Goal: Task Accomplishment & Management: Use online tool/utility

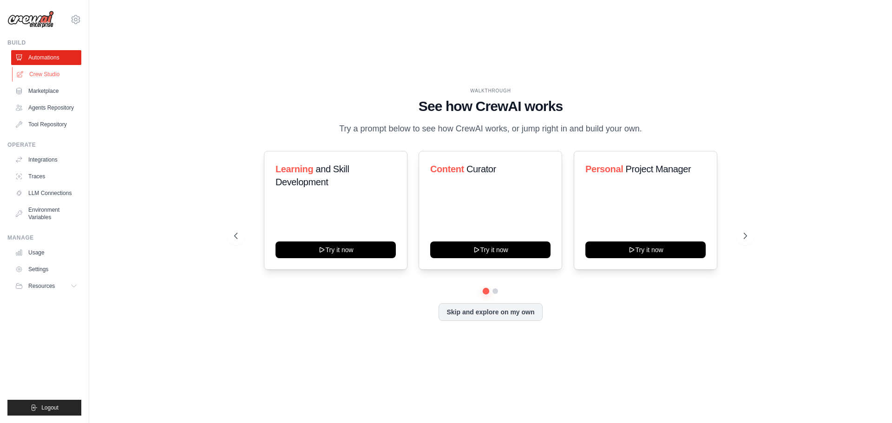
click at [46, 76] on link "Crew Studio" at bounding box center [47, 74] width 70 height 15
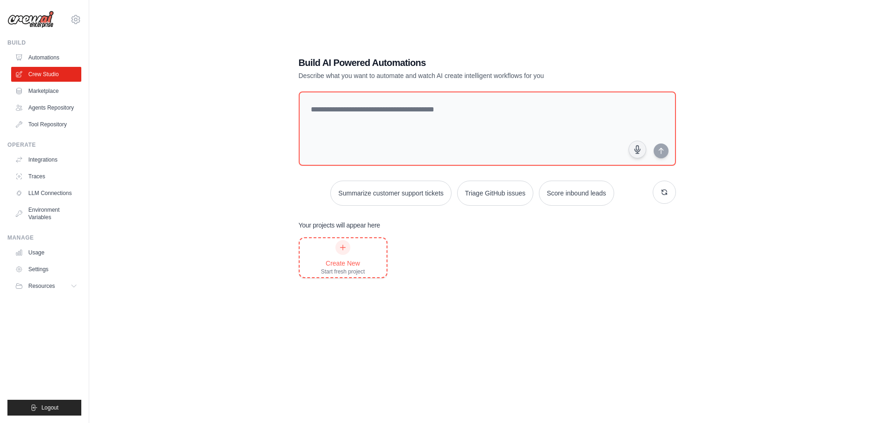
click at [341, 250] on icon at bounding box center [342, 247] width 7 height 7
click at [32, 59] on link "Automations" at bounding box center [47, 57] width 70 height 15
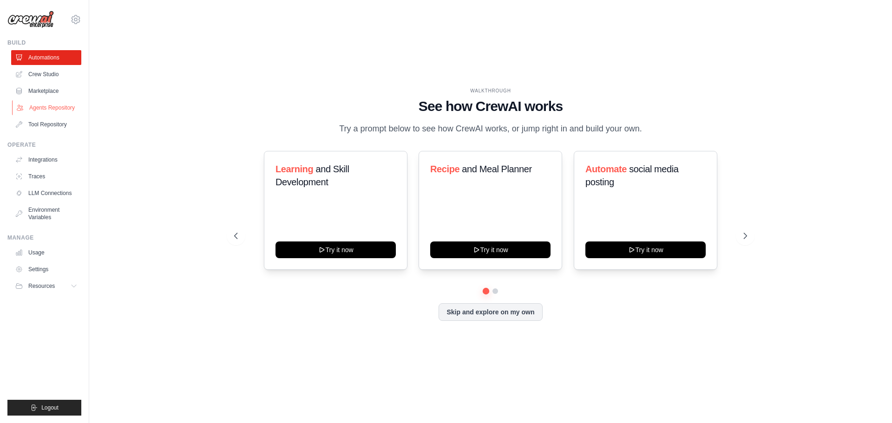
click at [47, 105] on link "Agents Repository" at bounding box center [47, 107] width 70 height 15
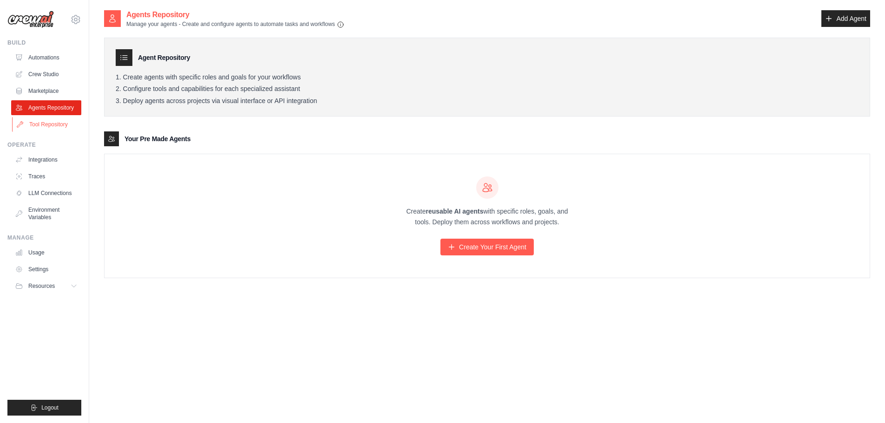
click at [48, 121] on link "Tool Repository" at bounding box center [47, 124] width 70 height 15
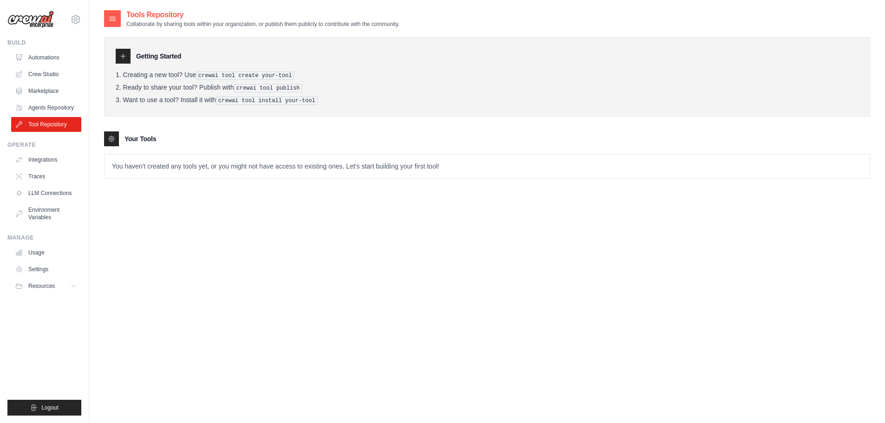
click at [112, 139] on icon at bounding box center [111, 138] width 7 height 7
click at [139, 205] on div "Tools Repository Collaborate by sharing tools within your organization, or publ…" at bounding box center [487, 220] width 766 height 423
click at [107, 15] on div at bounding box center [112, 18] width 17 height 17
click at [113, 17] on icon at bounding box center [113, 19] width 6 height 4
click at [63, 105] on link "Agents Repository" at bounding box center [47, 107] width 70 height 15
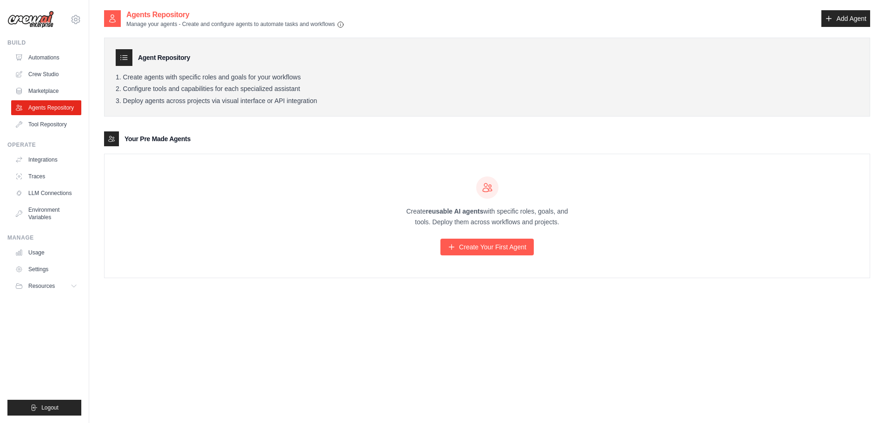
click at [46, 116] on ul "Automations Crew Studio Marketplace Agents Repository Tool Repository" at bounding box center [46, 91] width 70 height 82
click at [49, 124] on link "Tool Repository" at bounding box center [47, 124] width 70 height 15
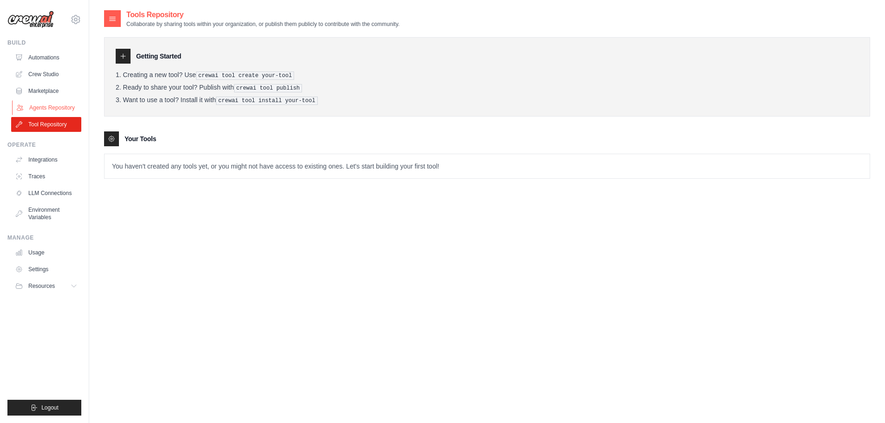
click at [58, 102] on link "Agents Repository" at bounding box center [47, 107] width 70 height 15
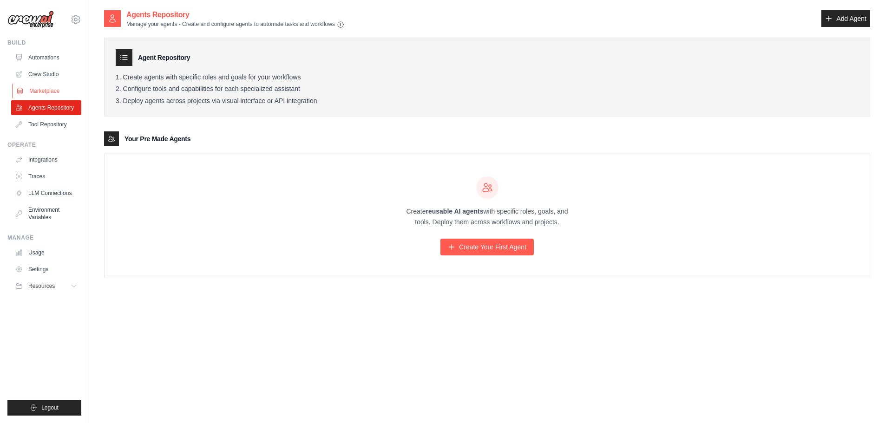
click at [58, 94] on link "Marketplace" at bounding box center [47, 91] width 70 height 15
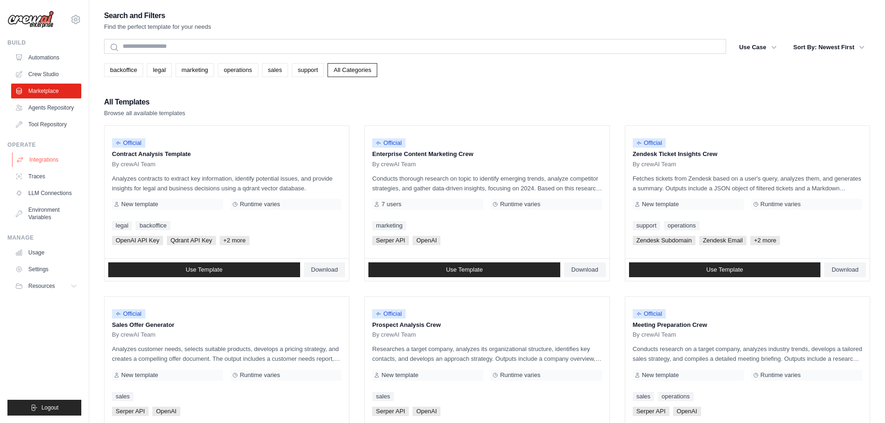
click at [43, 163] on link "Integrations" at bounding box center [47, 159] width 70 height 15
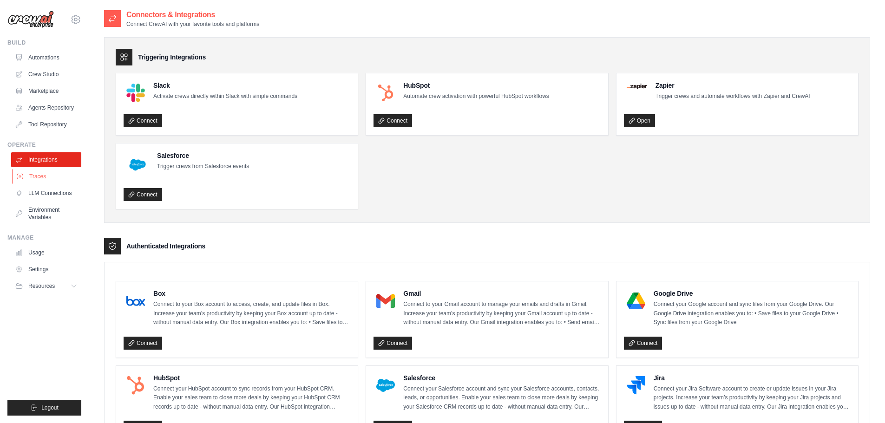
click at [56, 177] on link "Traces" at bounding box center [47, 176] width 70 height 15
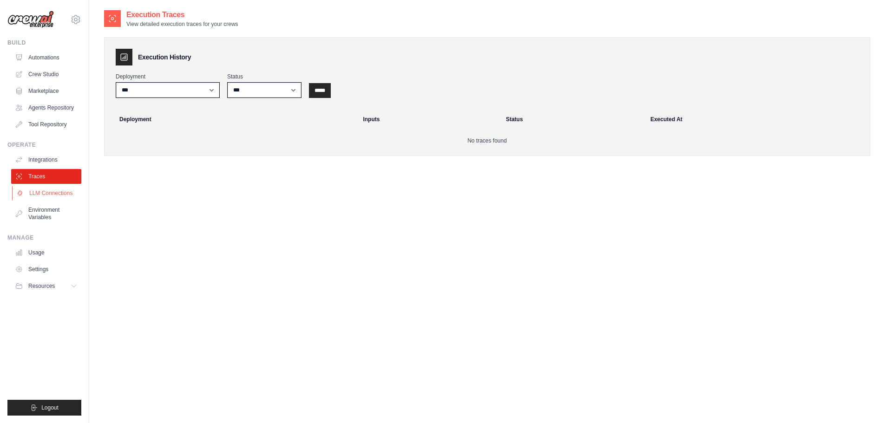
click at [55, 190] on link "LLM Connections" at bounding box center [47, 193] width 70 height 15
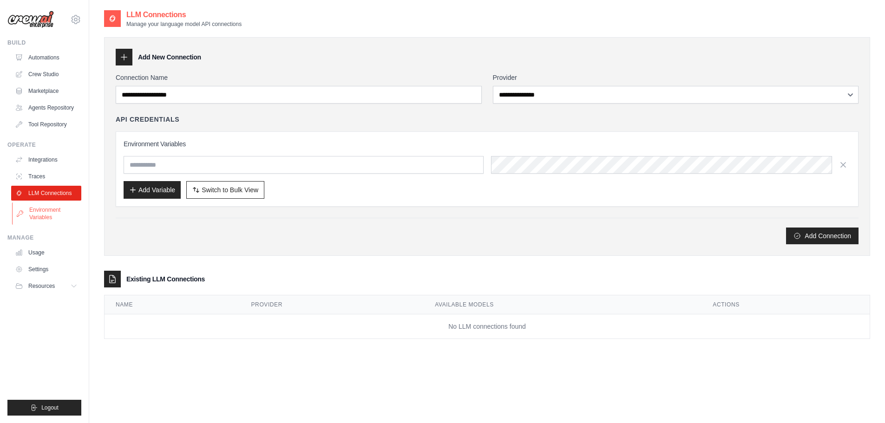
click at [39, 214] on link "Environment Variables" at bounding box center [47, 214] width 70 height 22
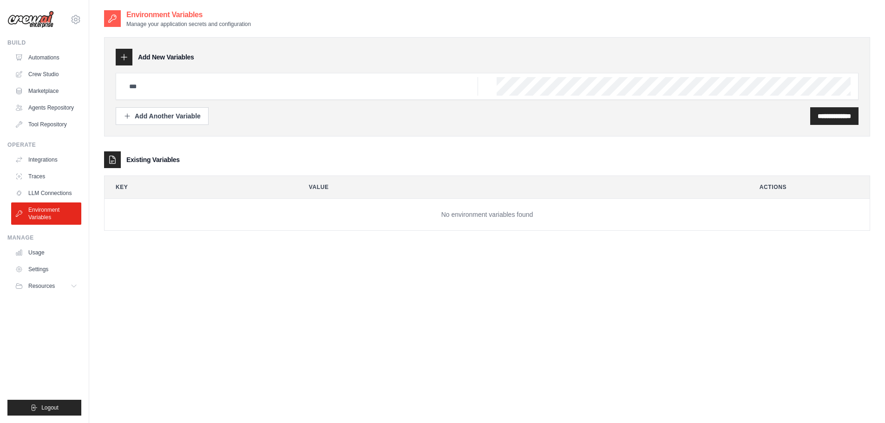
click at [42, 278] on ul "Usage Settings Resources Documentation Blog" at bounding box center [46, 269] width 70 height 48
click at [42, 284] on span "Resources" at bounding box center [42, 285] width 26 height 7
click at [57, 317] on link "GitHub" at bounding box center [50, 316] width 65 height 13
click at [58, 349] on span "Video Tutorials" at bounding box center [51, 346] width 37 height 7
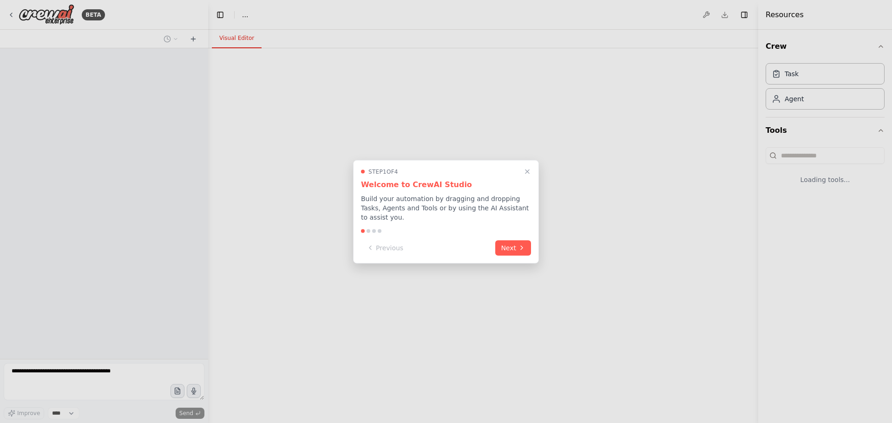
select select "****"
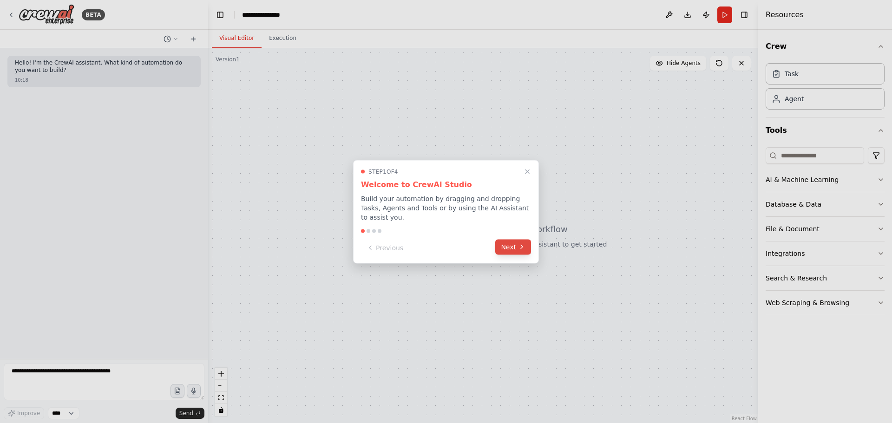
click at [506, 245] on button "Next" at bounding box center [513, 246] width 36 height 15
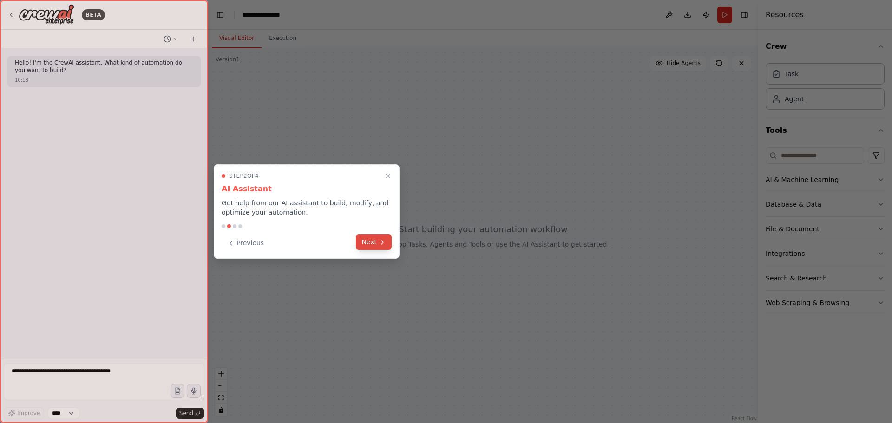
click at [375, 244] on button "Next" at bounding box center [374, 242] width 36 height 15
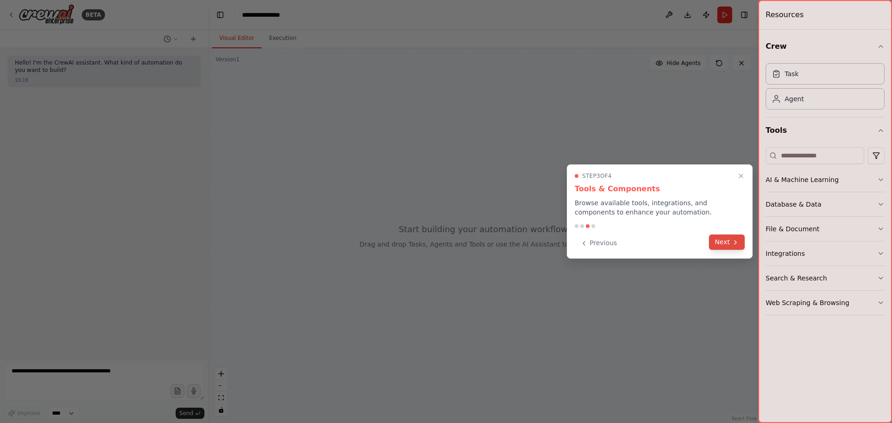
click at [732, 242] on icon at bounding box center [735, 242] width 7 height 7
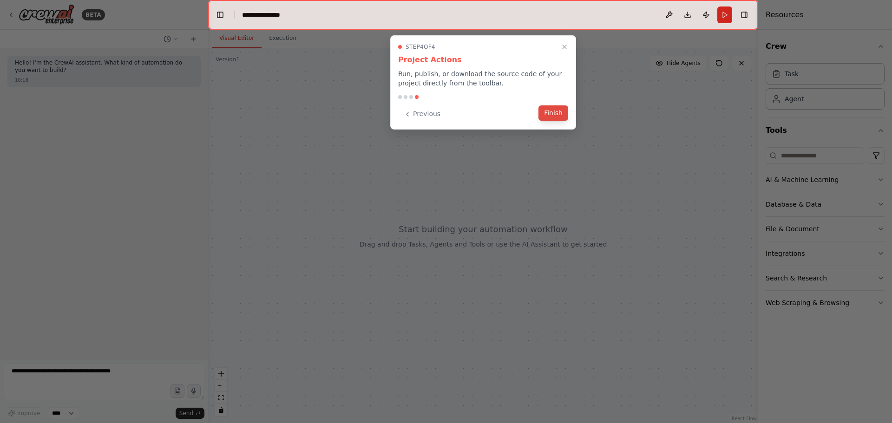
click at [547, 111] on button "Finish" at bounding box center [553, 112] width 30 height 15
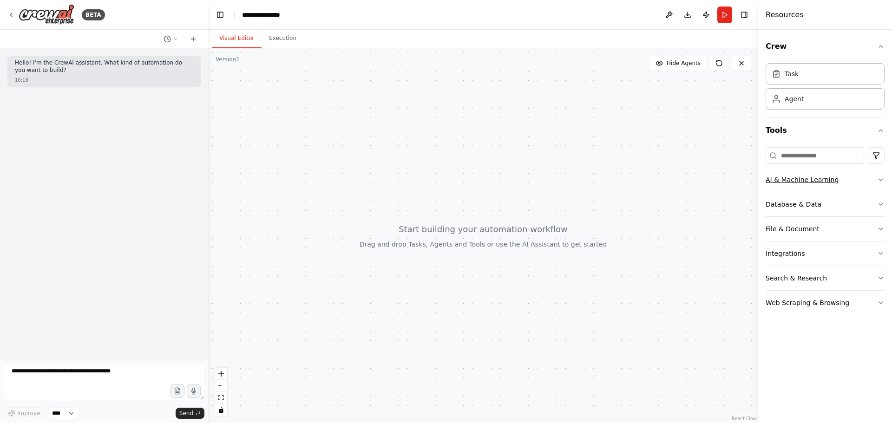
click at [881, 176] on icon "button" at bounding box center [880, 179] width 7 height 7
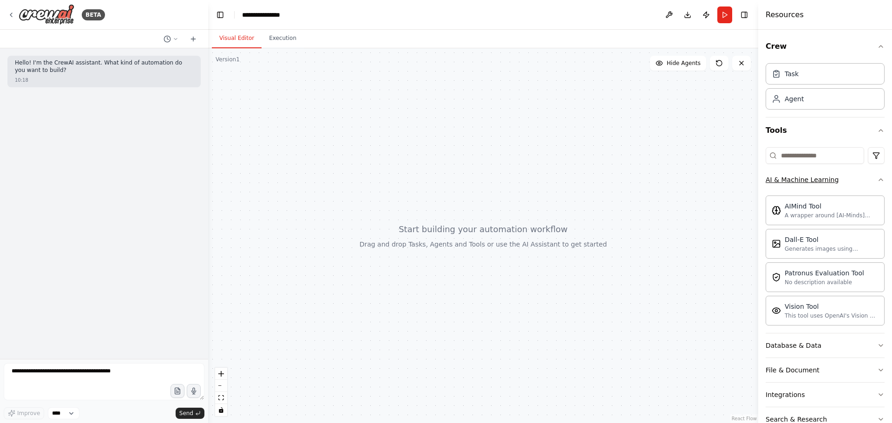
click at [877, 182] on icon "button" at bounding box center [880, 179] width 7 height 7
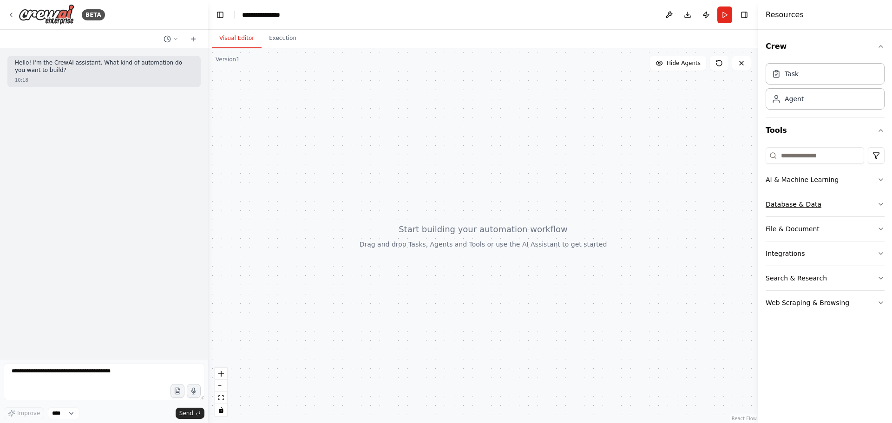
click at [879, 204] on icon "button" at bounding box center [881, 204] width 4 height 2
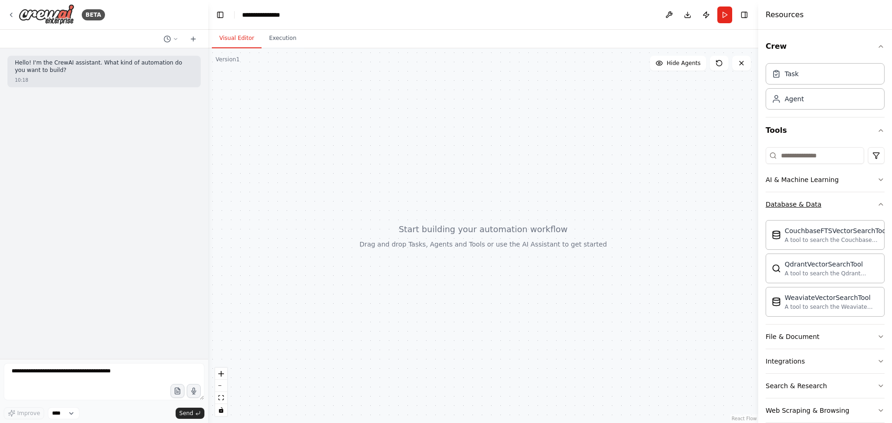
click at [879, 204] on div "Crew Task Agent Tools AI & Machine Learning Database & Data CouchbaseFTSVectorS…" at bounding box center [825, 226] width 134 height 393
click at [877, 203] on icon "button" at bounding box center [880, 204] width 7 height 7
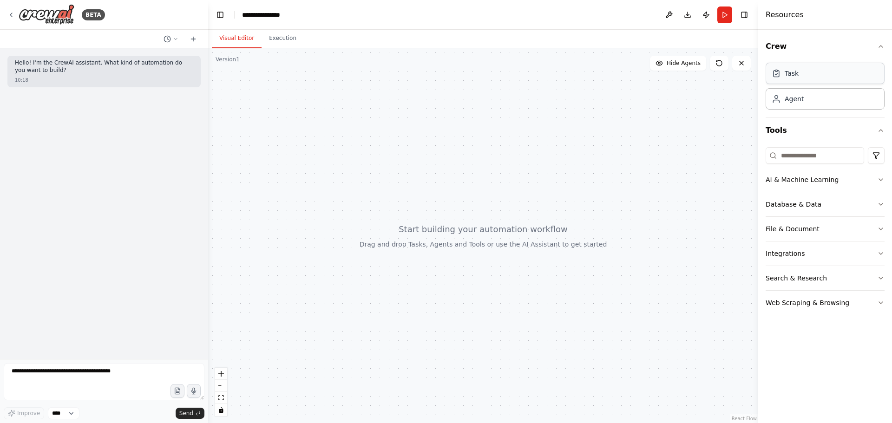
click at [810, 78] on div "Task" at bounding box center [824, 73] width 119 height 21
click at [808, 104] on div "Agent" at bounding box center [824, 98] width 119 height 21
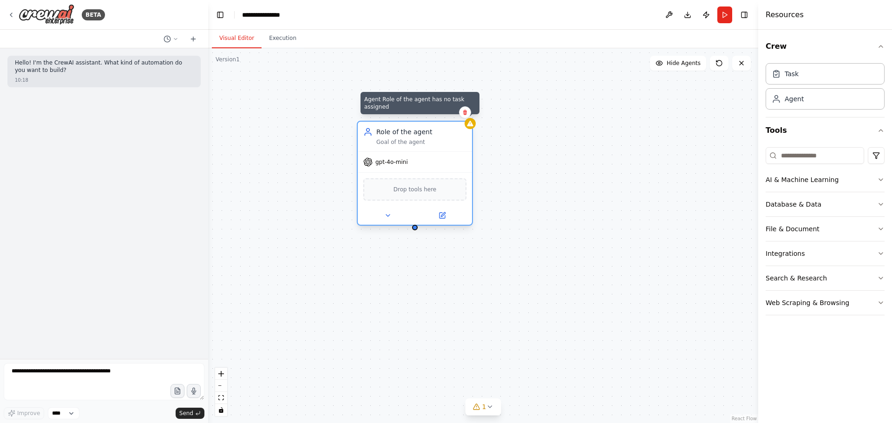
click at [472, 126] on icon at bounding box center [470, 124] width 6 height 6
click at [390, 212] on icon at bounding box center [387, 215] width 7 height 7
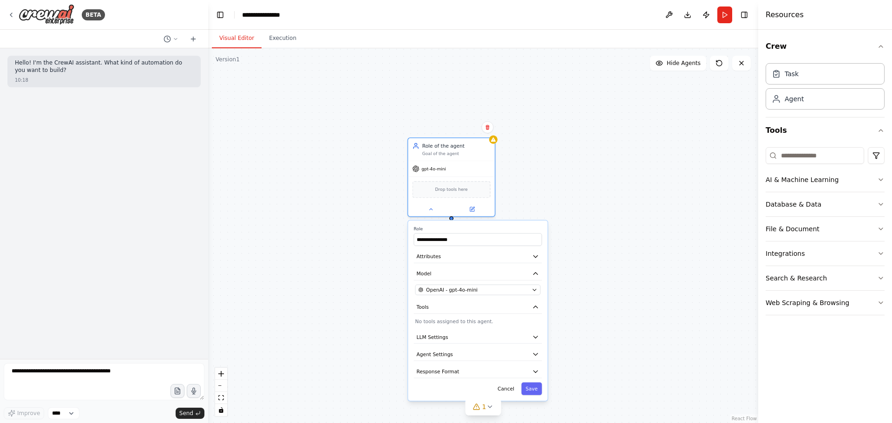
click at [610, 235] on div "**********" at bounding box center [483, 235] width 550 height 375
click at [878, 300] on icon "button" at bounding box center [880, 302] width 7 height 7
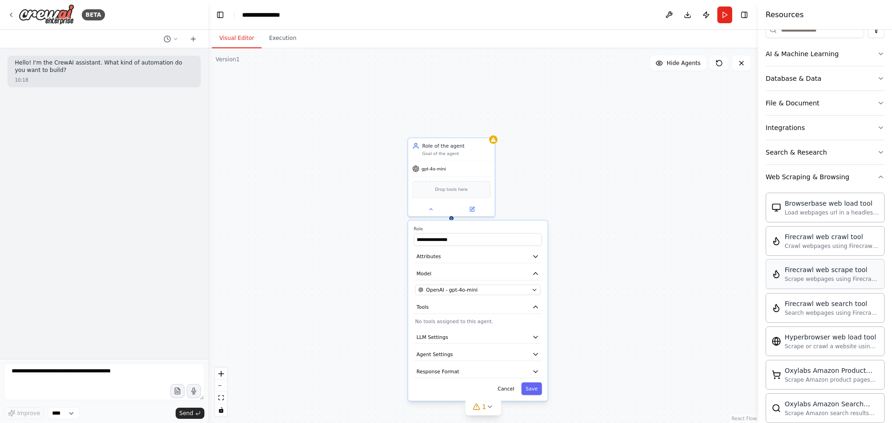
scroll to position [139, 0]
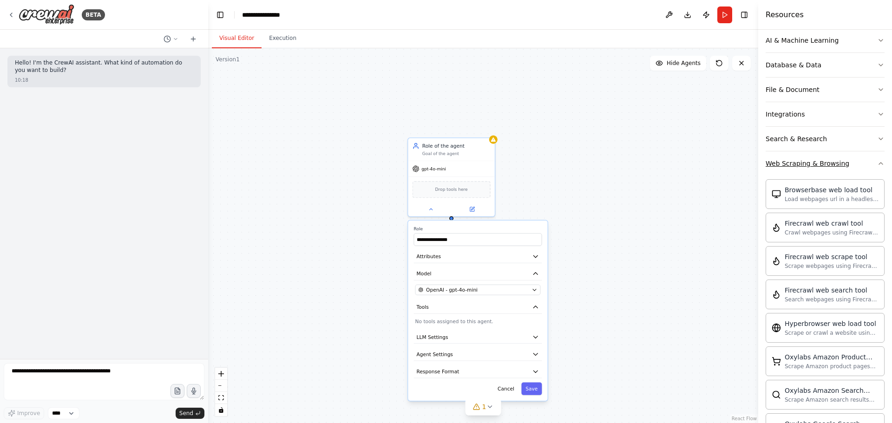
click at [870, 160] on button "Web Scraping & Browsing" at bounding box center [824, 163] width 119 height 24
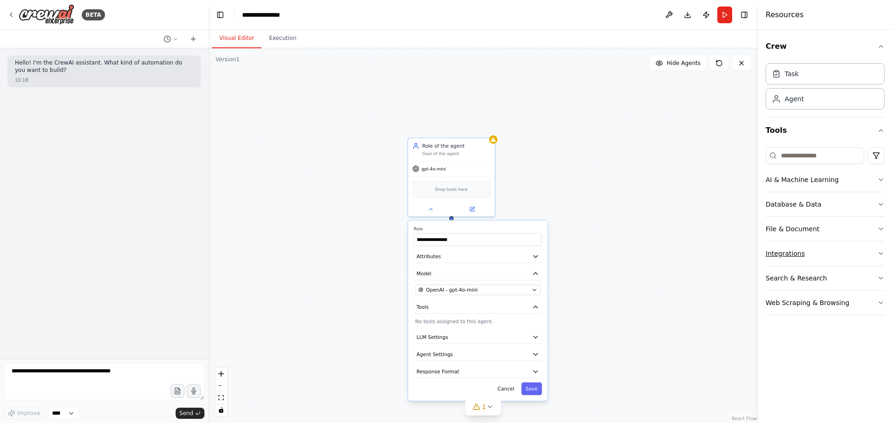
click at [875, 246] on button "Integrations" at bounding box center [824, 254] width 119 height 24
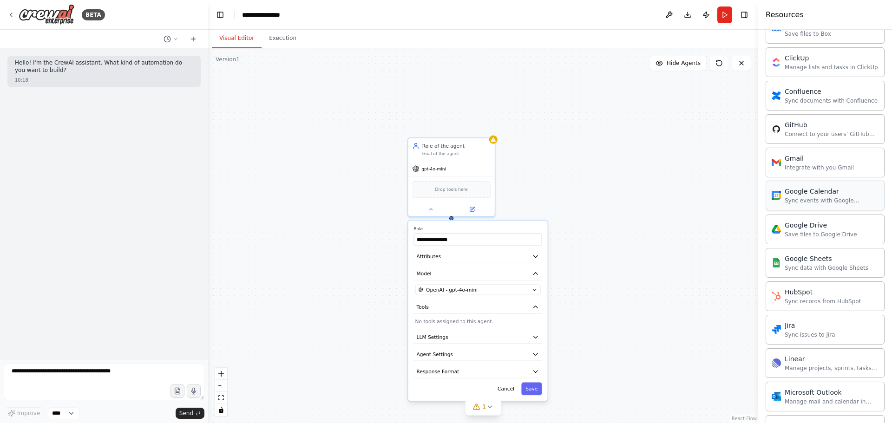
scroll to position [279, 0]
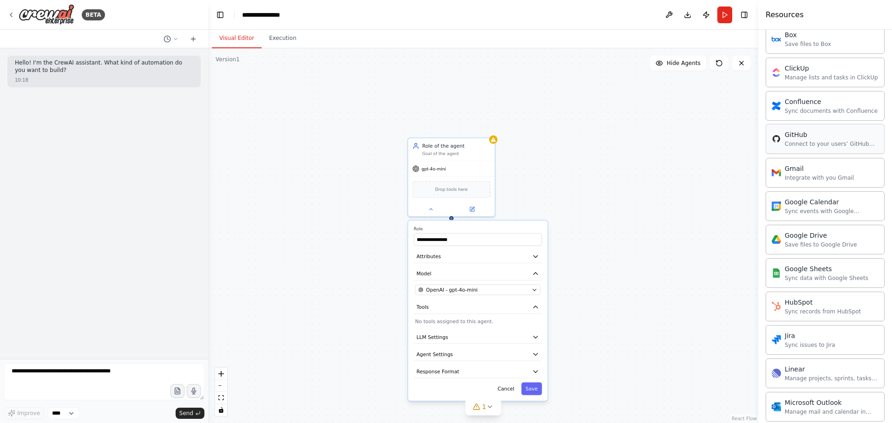
click at [840, 152] on div "GitHub Connect to your users’ GitHub accounts" at bounding box center [824, 139] width 119 height 30
click at [822, 143] on div "Connect to your users’ GitHub accounts" at bounding box center [832, 143] width 94 height 7
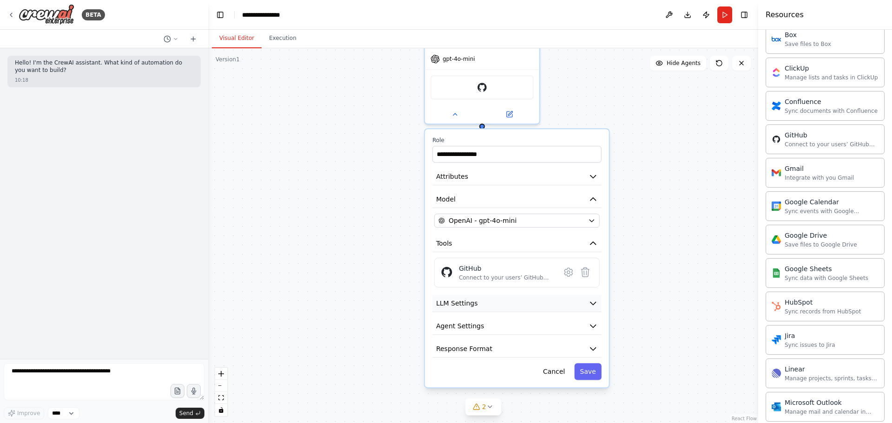
click at [593, 299] on icon "button" at bounding box center [593, 303] width 9 height 9
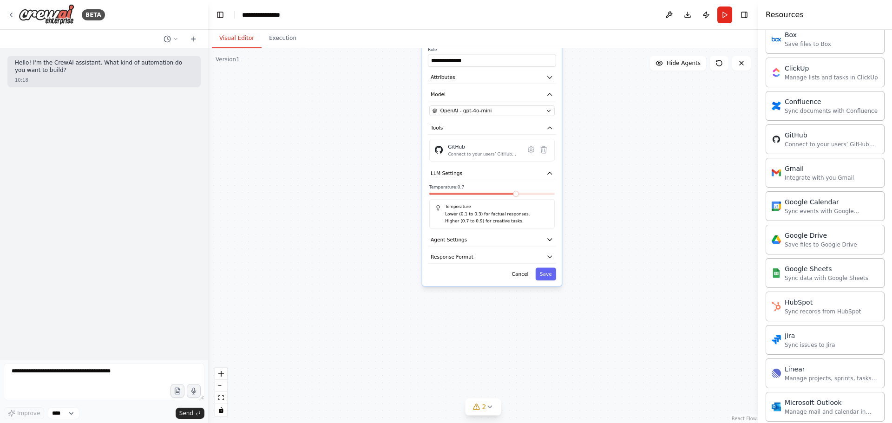
drag, startPoint x: 649, startPoint y: 342, endPoint x: 569, endPoint y: 213, distance: 151.8
click at [608, 208] on div "**********" at bounding box center [483, 235] width 550 height 375
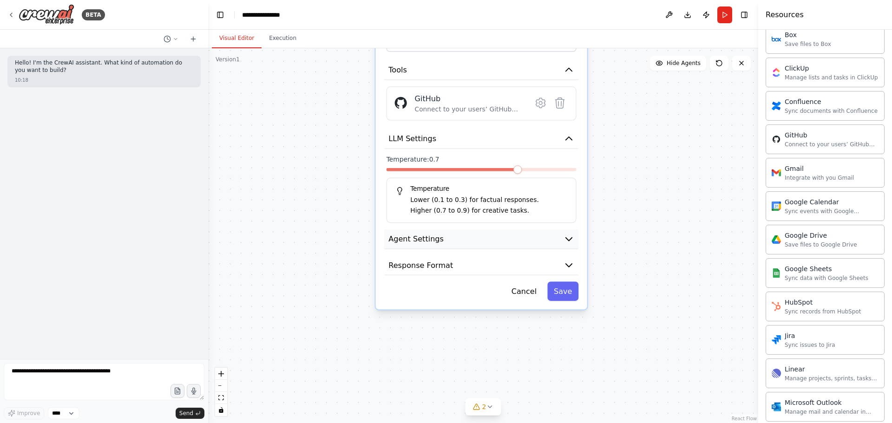
click at [565, 237] on icon "button" at bounding box center [568, 239] width 11 height 11
click at [570, 238] on icon "button" at bounding box center [569, 239] width 6 height 3
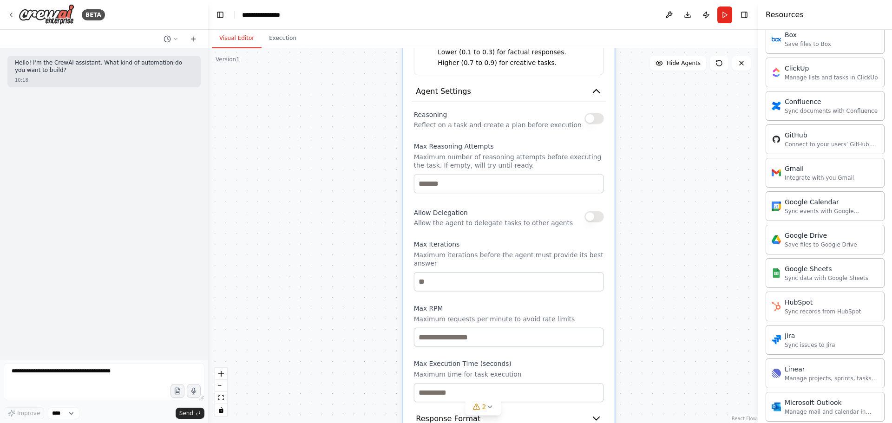
drag, startPoint x: 289, startPoint y: 277, endPoint x: 312, endPoint y: 146, distance: 132.9
click at [312, 146] on div "**********" at bounding box center [483, 235] width 550 height 375
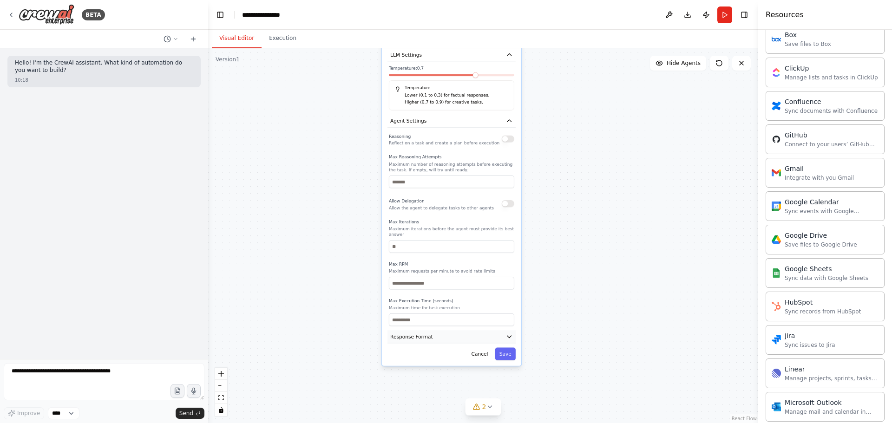
click at [503, 331] on button "Response Format" at bounding box center [451, 336] width 128 height 13
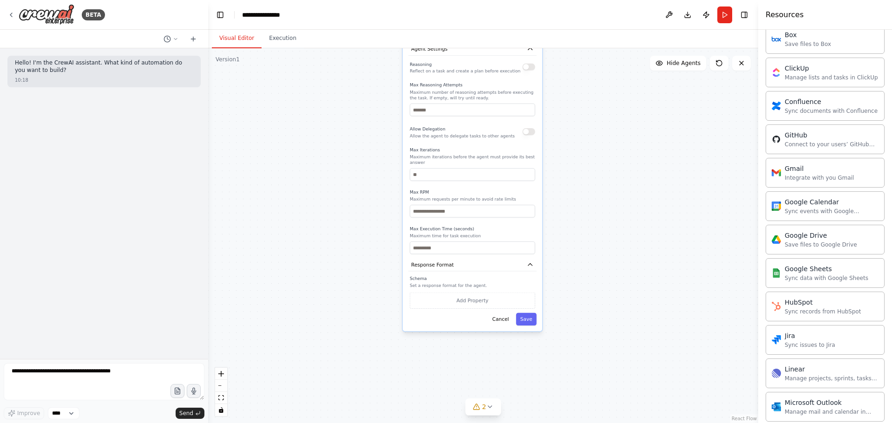
drag, startPoint x: 288, startPoint y: 319, endPoint x: 301, endPoint y: 269, distance: 51.8
click at [301, 269] on div "**********" at bounding box center [483, 235] width 550 height 375
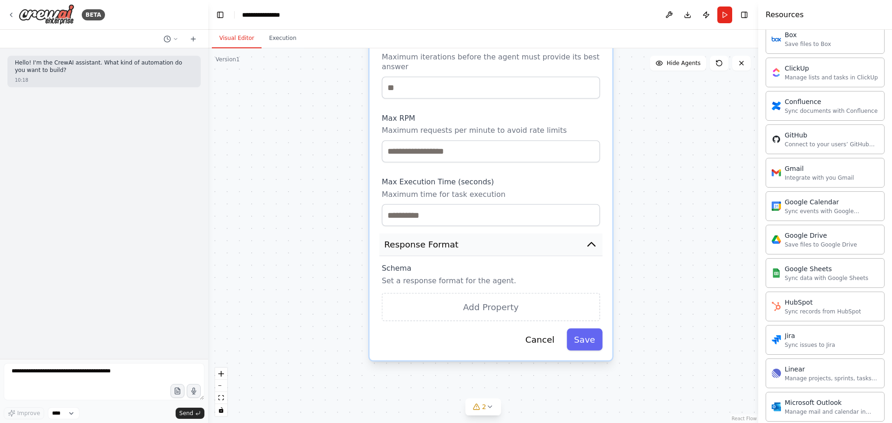
click at [594, 240] on icon "button" at bounding box center [591, 244] width 12 height 12
click at [589, 242] on icon "button" at bounding box center [591, 244] width 7 height 4
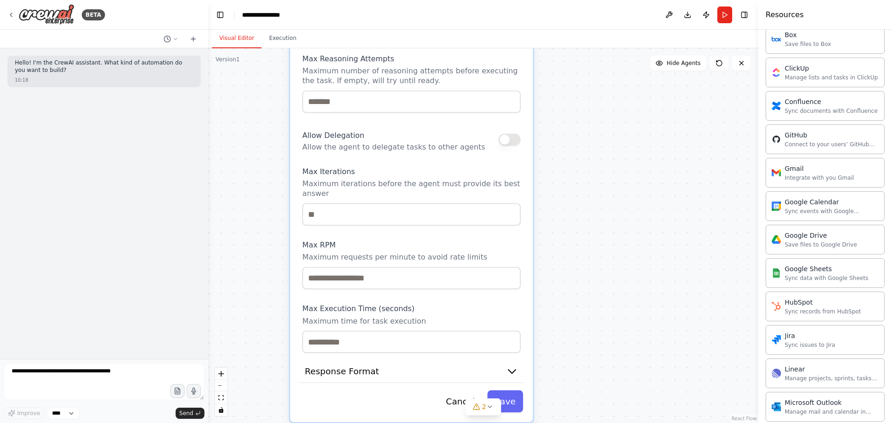
drag, startPoint x: 653, startPoint y: 165, endPoint x: 559, endPoint y: 298, distance: 162.9
click at [567, 301] on div "**********" at bounding box center [483, 235] width 550 height 375
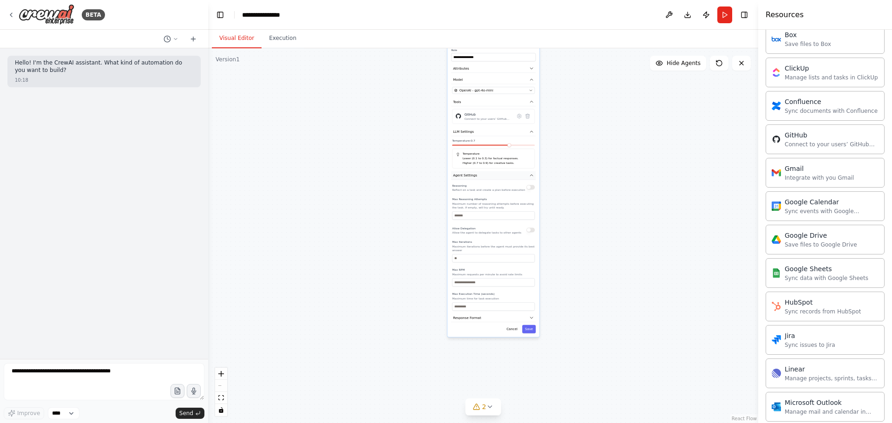
click at [529, 175] on button "Agent Settings" at bounding box center [493, 175] width 85 height 9
click at [531, 135] on button "LLM Settings" at bounding box center [493, 132] width 85 height 9
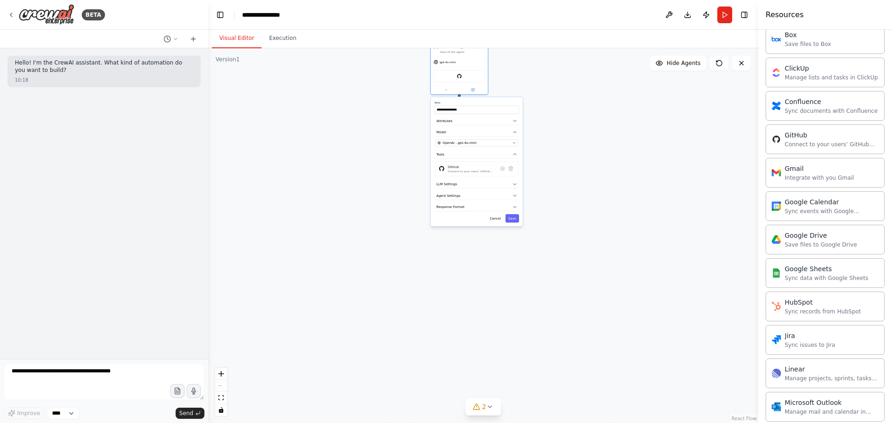
drag, startPoint x: 409, startPoint y: 151, endPoint x: 366, endPoint y: 256, distance: 113.9
click at [366, 256] on div "**********" at bounding box center [483, 235] width 550 height 375
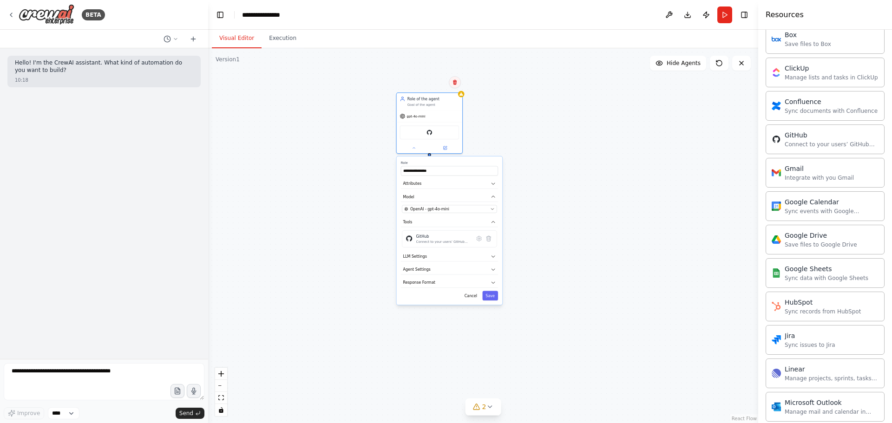
click at [456, 82] on icon at bounding box center [455, 82] width 4 height 5
click at [431, 85] on button "Confirm" at bounding box center [428, 82] width 33 height 11
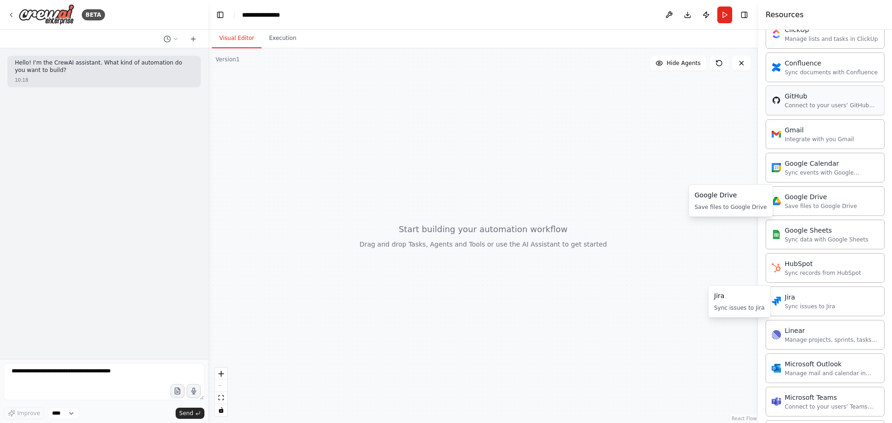
scroll to position [232, 0]
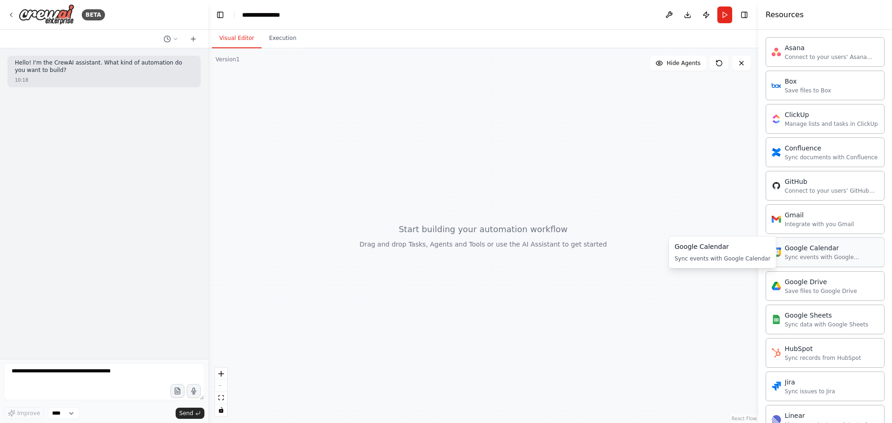
click at [809, 257] on div "Sync events with Google Calendar" at bounding box center [832, 257] width 94 height 7
click at [792, 254] on div "Sync events with Google Calendar" at bounding box center [832, 257] width 94 height 7
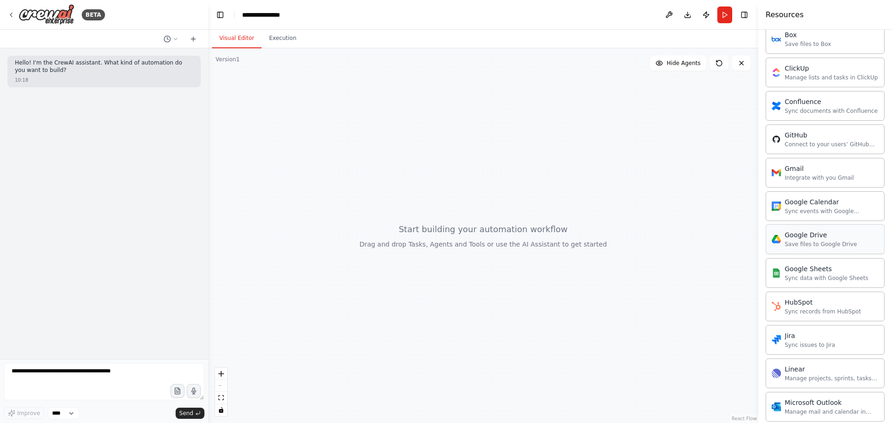
click at [826, 237] on div "Google Drive" at bounding box center [821, 234] width 72 height 9
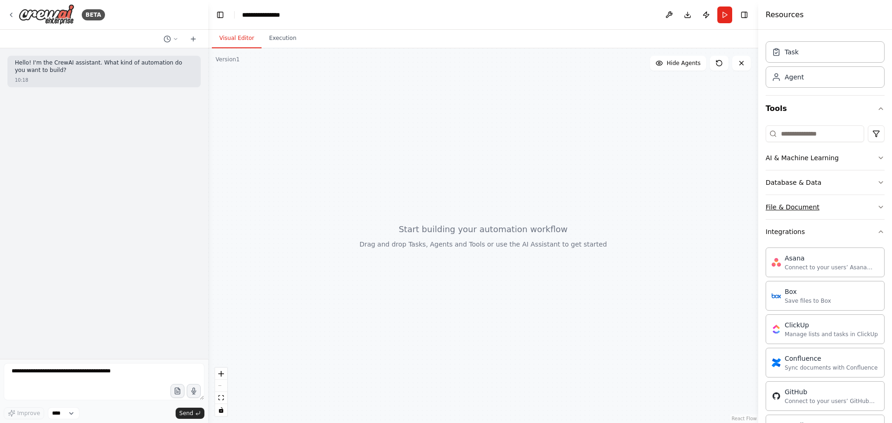
scroll to position [0, 0]
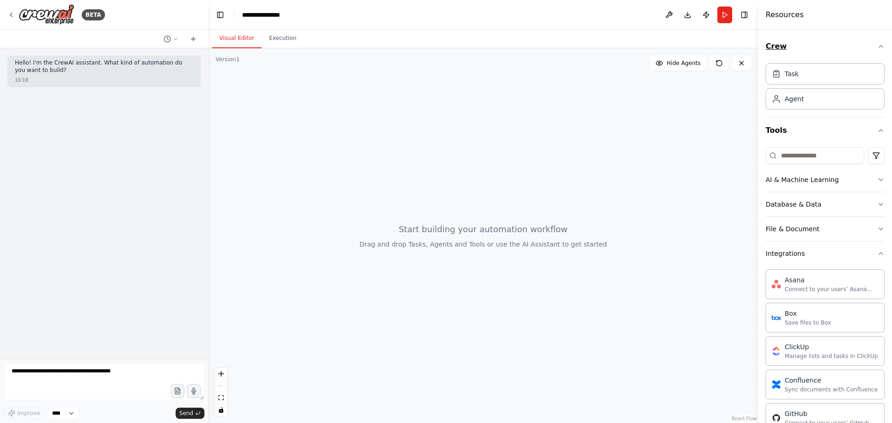
click at [877, 44] on icon "button" at bounding box center [880, 46] width 7 height 7
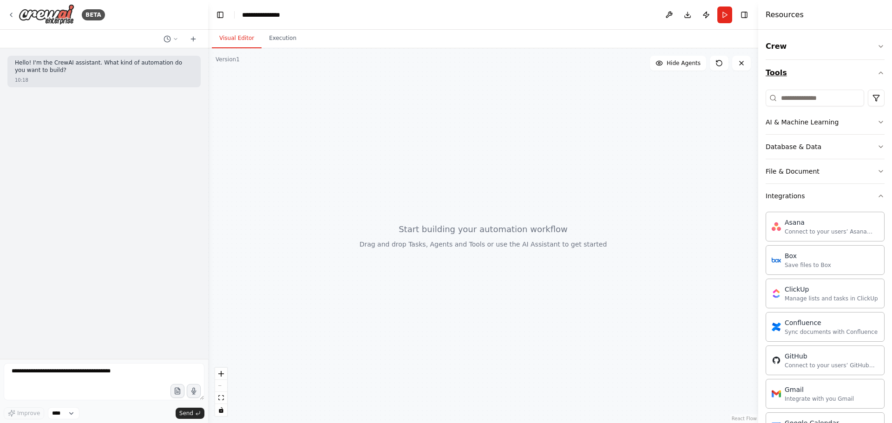
click at [877, 71] on icon "button" at bounding box center [880, 72] width 7 height 7
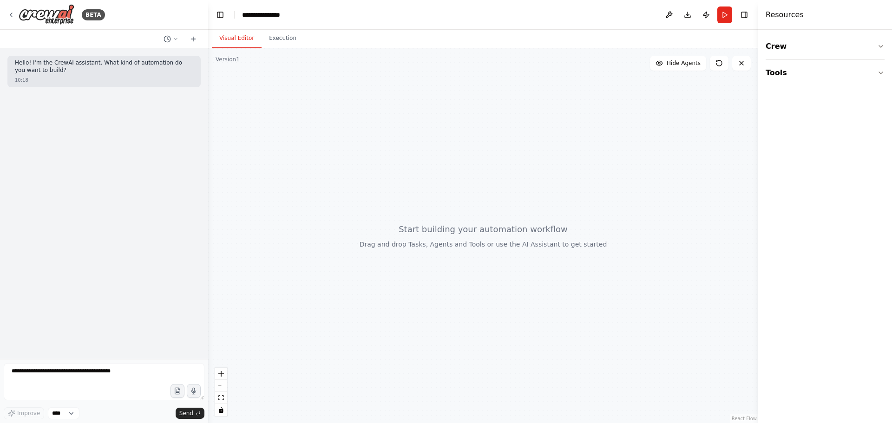
click at [563, 147] on div at bounding box center [483, 235] width 550 height 375
click at [47, 15] on img at bounding box center [47, 14] width 56 height 21
